Goal: Task Accomplishment & Management: Manage account settings

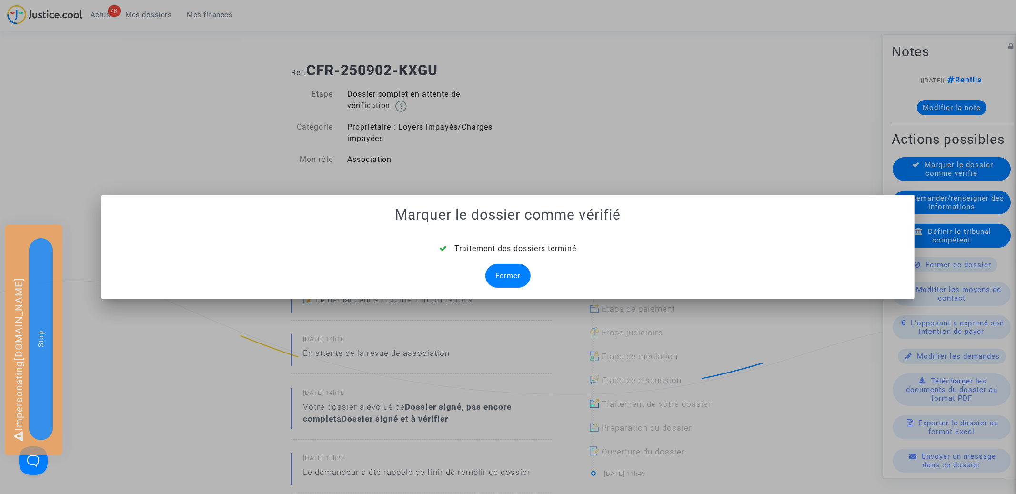
click at [503, 281] on div "Fermer" at bounding box center [507, 276] width 45 height 24
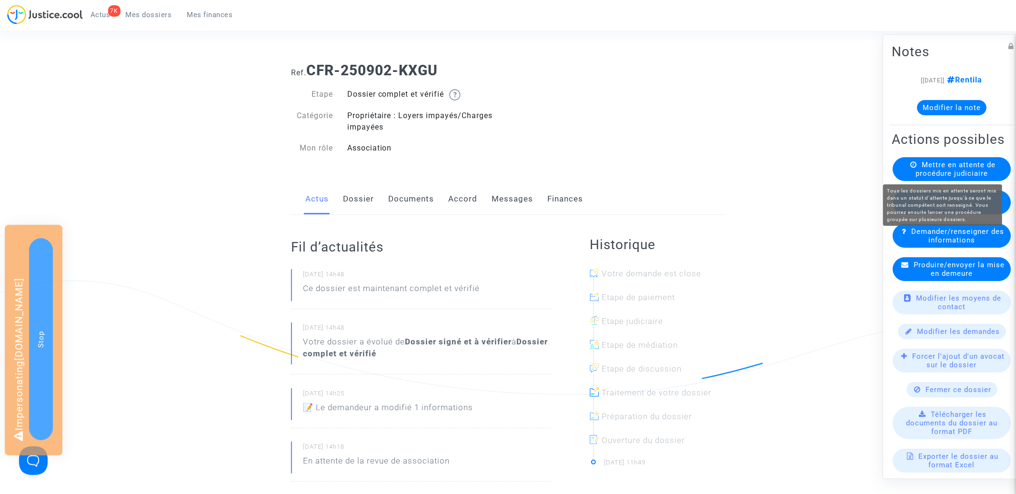
click at [967, 168] on span "Mettre en attente de procédure judiciaire" at bounding box center [955, 168] width 80 height 17
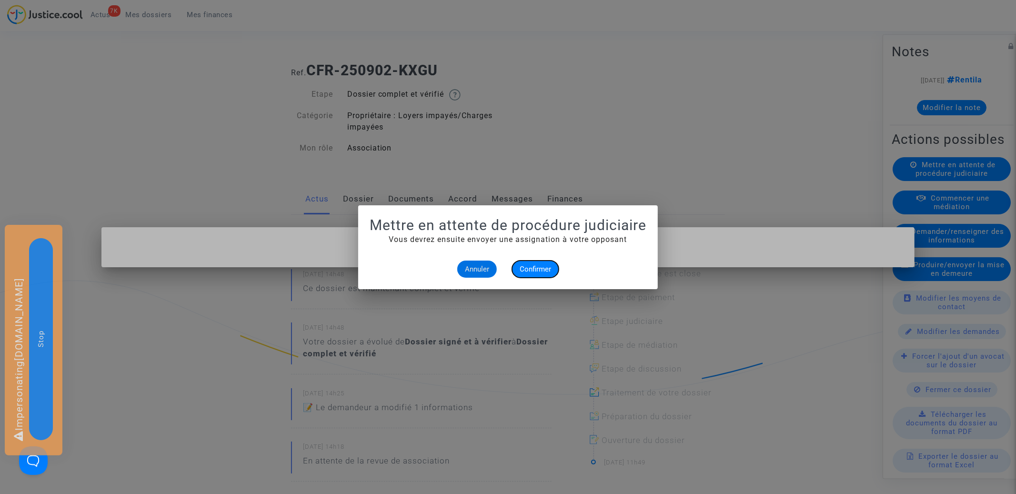
click at [545, 268] on span "Confirmer" at bounding box center [535, 269] width 31 height 9
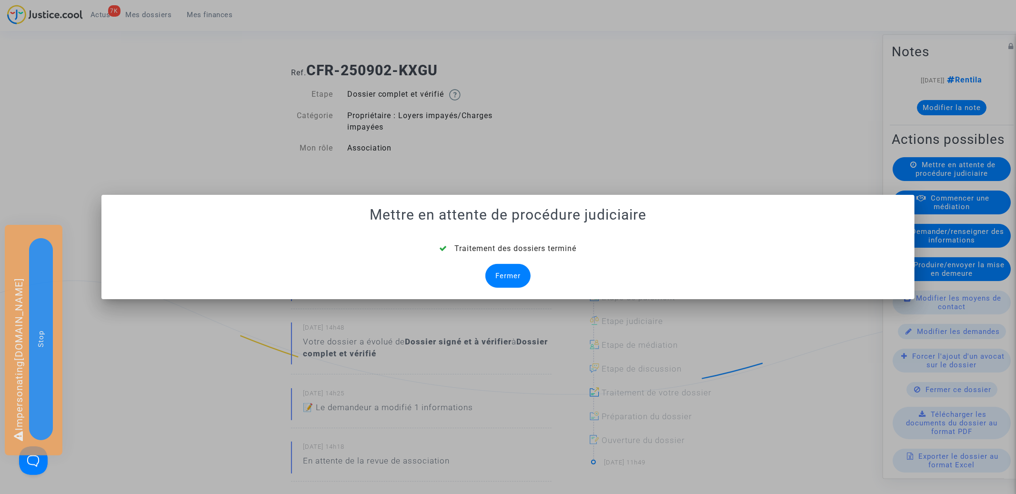
click at [510, 271] on div "Fermer" at bounding box center [507, 276] width 45 height 24
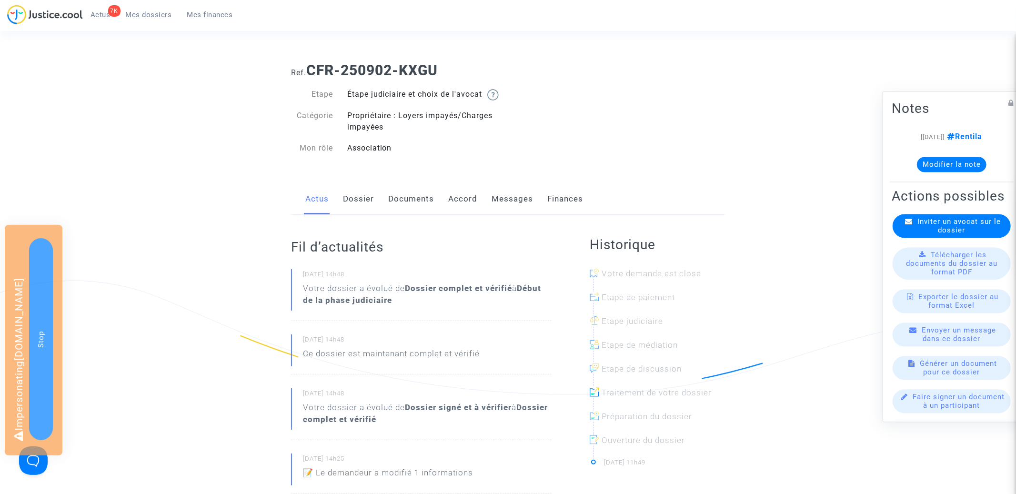
click at [162, 11] on span "Mes dossiers" at bounding box center [149, 14] width 46 height 9
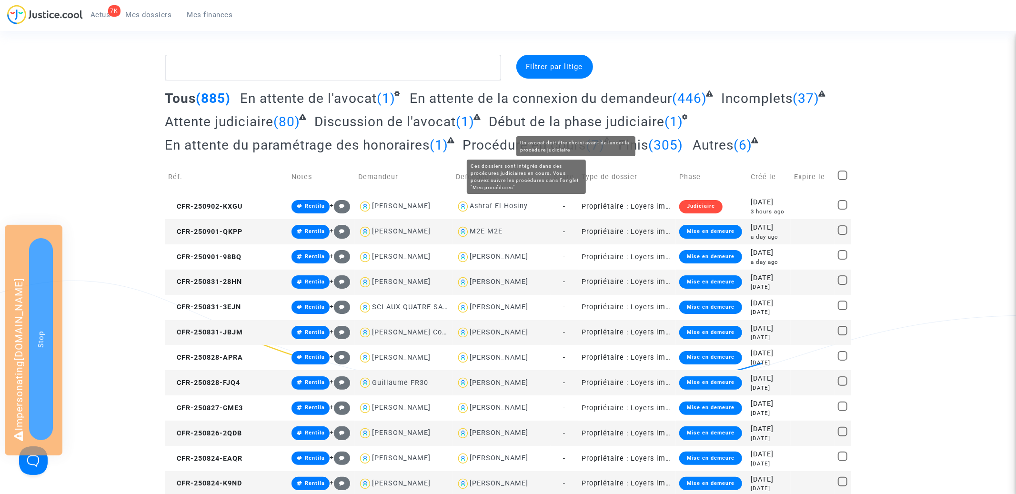
click at [541, 122] on span "Début de la phase judiciaire" at bounding box center [577, 122] width 176 height 16
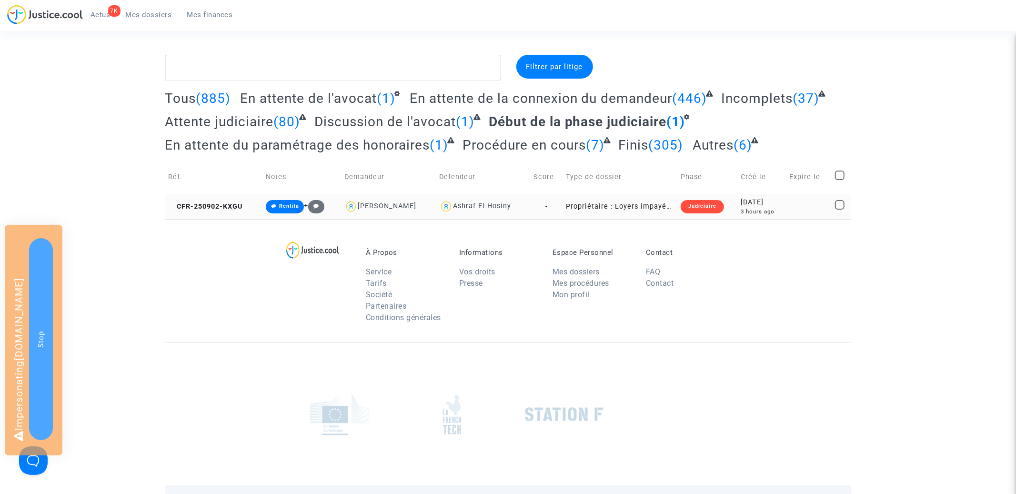
click at [219, 213] on td "CFR-250902-KXGU" at bounding box center [213, 206] width 97 height 25
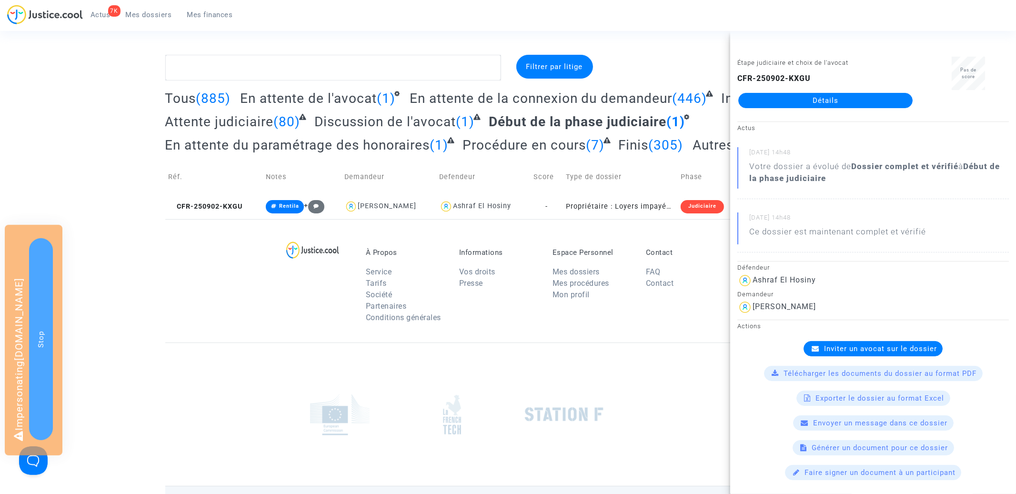
click at [871, 345] on span "Inviter un avocat sur le dossier" at bounding box center [880, 348] width 113 height 9
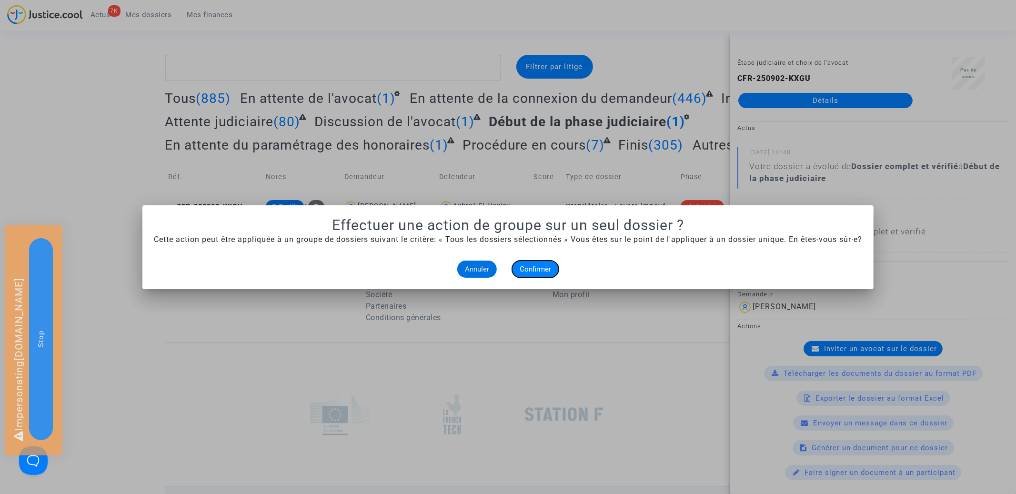
click at [540, 273] on button "Confirmer" at bounding box center [535, 268] width 47 height 17
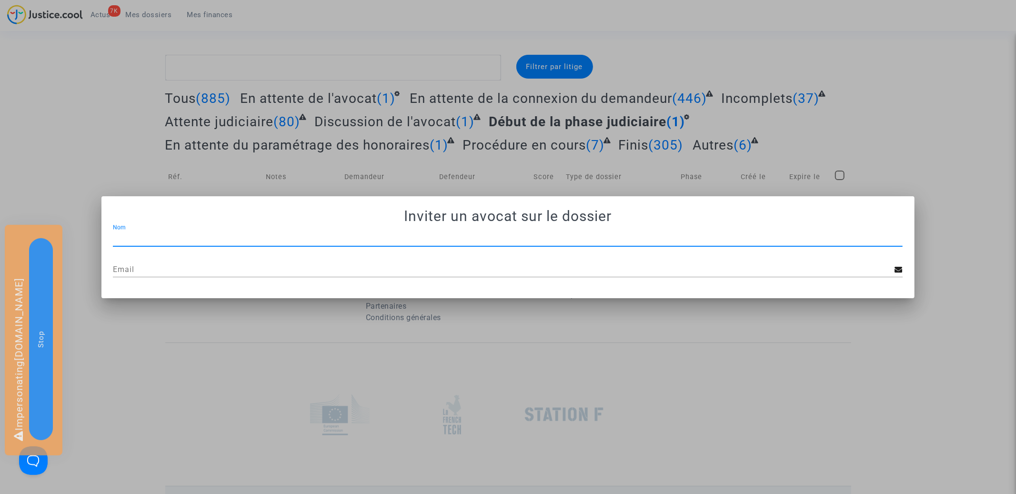
paste input "JP - MDT Avocats"
type input "JP - MDT Avocats"
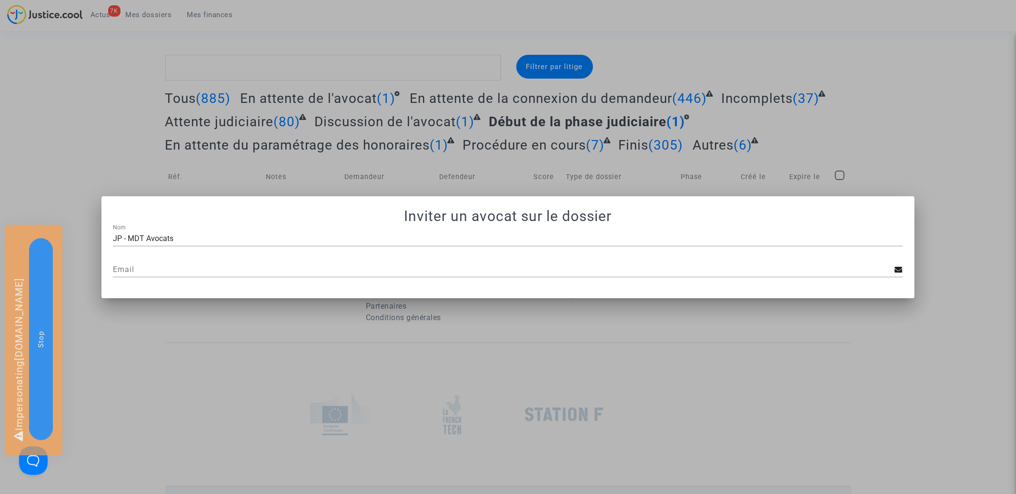
click at [308, 283] on div "Email" at bounding box center [508, 271] width 790 height 31
click at [307, 272] on input "Email" at bounding box center [503, 269] width 781 height 9
paste input "[EMAIL_ADDRESS][DOMAIN_NAME]"
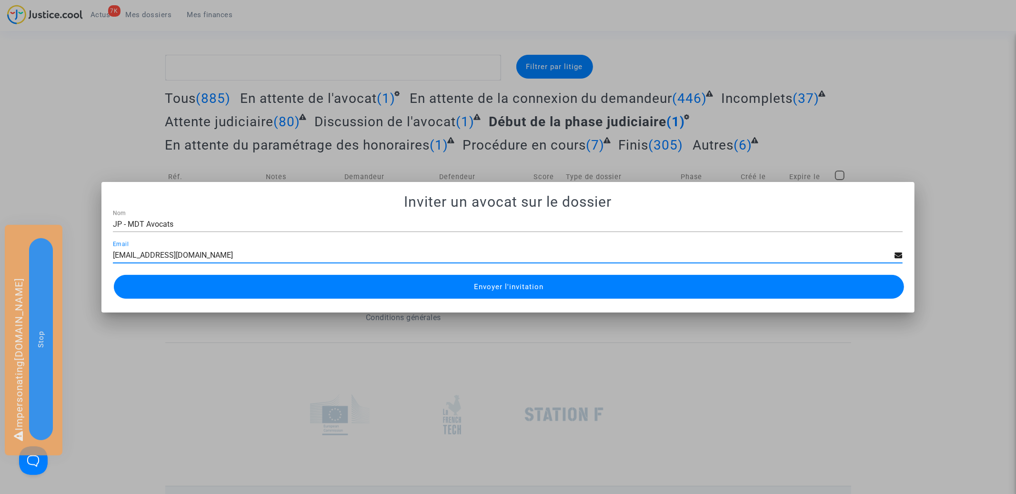
type input "[EMAIL_ADDRESS][DOMAIN_NAME]"
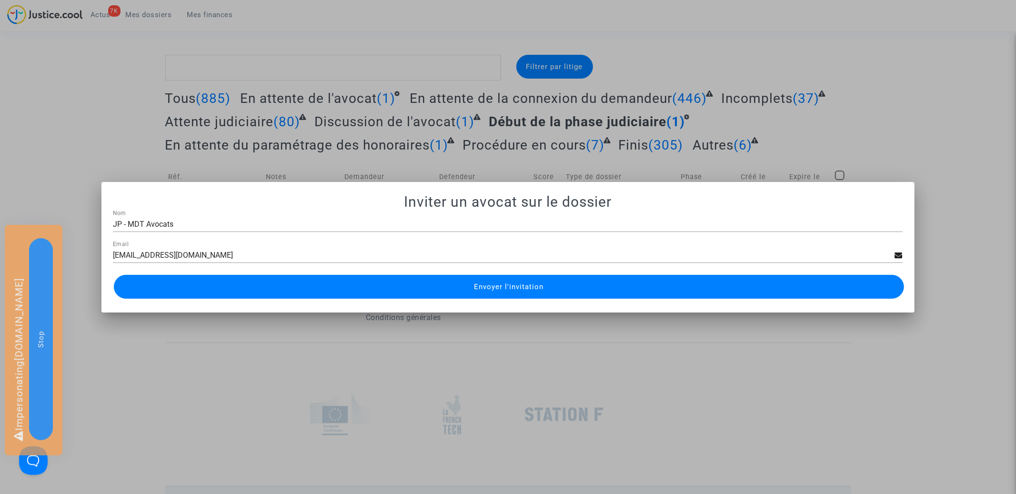
click at [480, 283] on span "Envoyer l'invitation" at bounding box center [509, 286] width 70 height 9
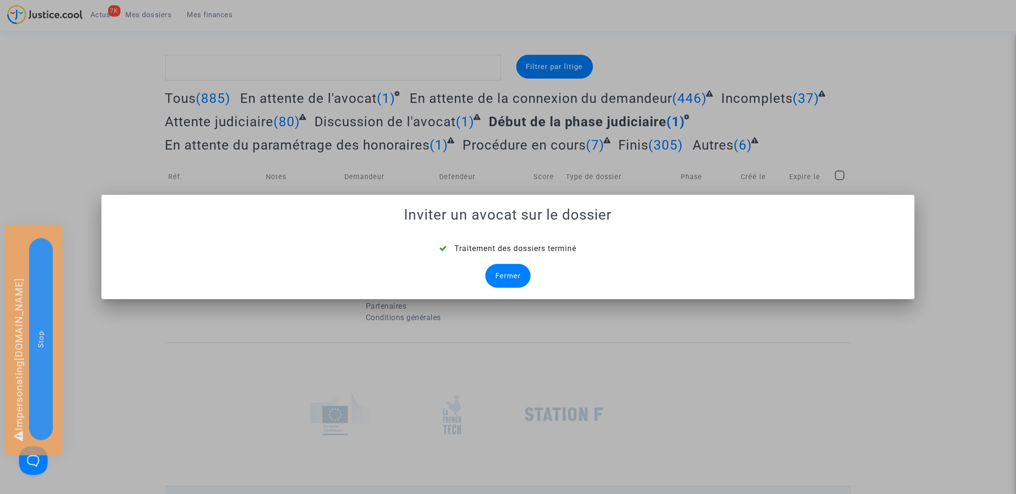
click at [500, 267] on div "Fermer" at bounding box center [507, 276] width 45 height 24
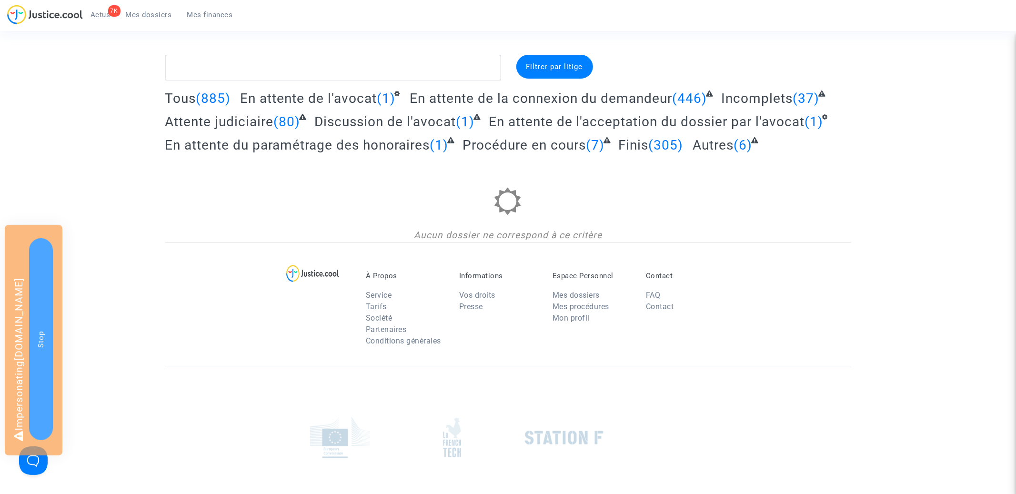
click at [181, 106] on h2 "Tous (885)" at bounding box center [198, 98] width 66 height 17
